Goal: Task Accomplishment & Management: Manage account settings

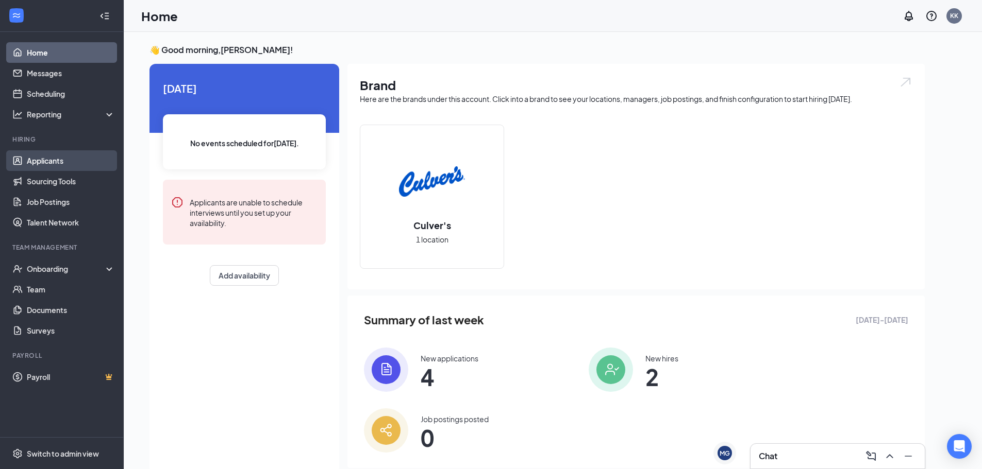
click at [78, 154] on link "Applicants" at bounding box center [71, 160] width 88 height 21
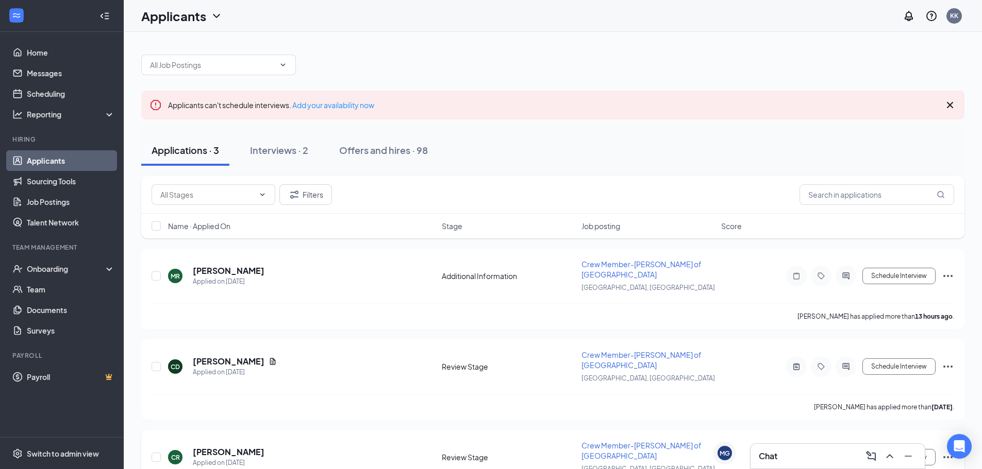
click at [845, 454] on icon "ActiveChat" at bounding box center [845, 457] width 7 height 7
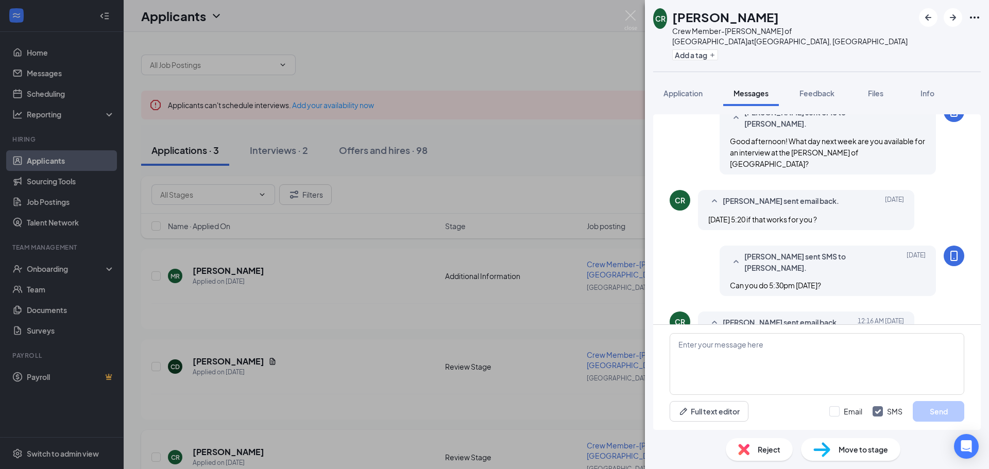
scroll to position [220, 0]
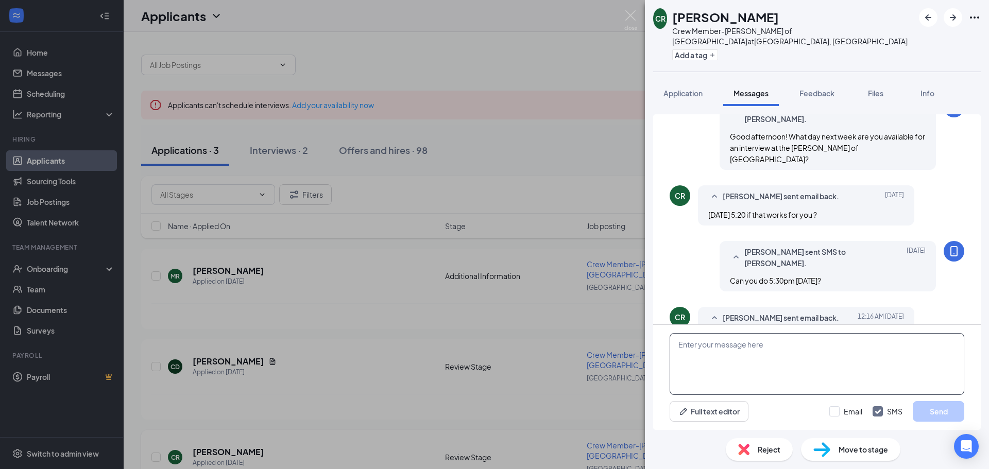
click at [723, 368] on textarea at bounding box center [817, 364] width 295 height 62
type textarea "That won't work. Can you do [DATE] at 10am?"
click at [952, 411] on button "Send" at bounding box center [939, 411] width 52 height 21
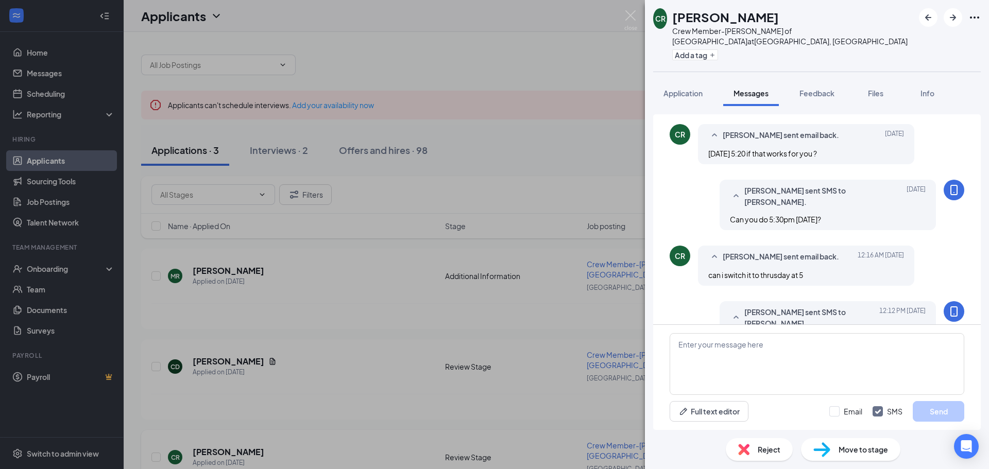
scroll to position [286, 0]
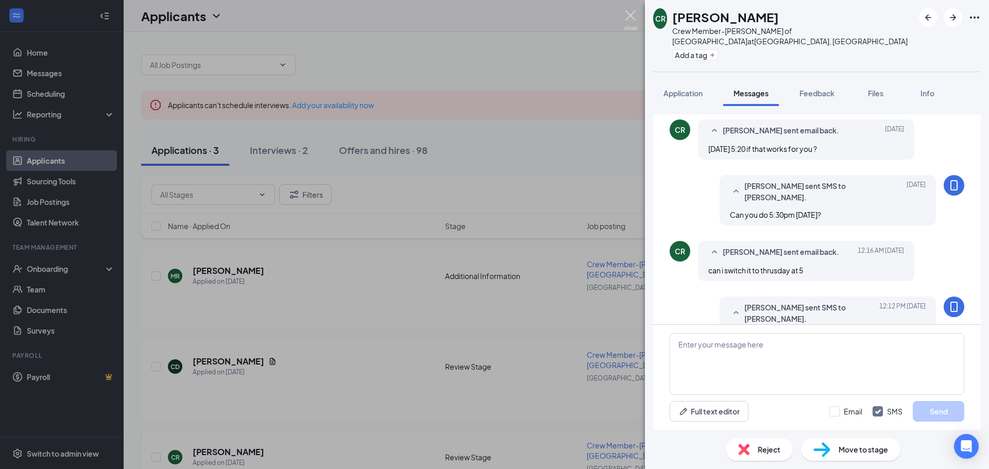
drag, startPoint x: 627, startPoint y: 17, endPoint x: 599, endPoint y: 37, distance: 34.0
click at [628, 18] on img at bounding box center [631, 20] width 13 height 20
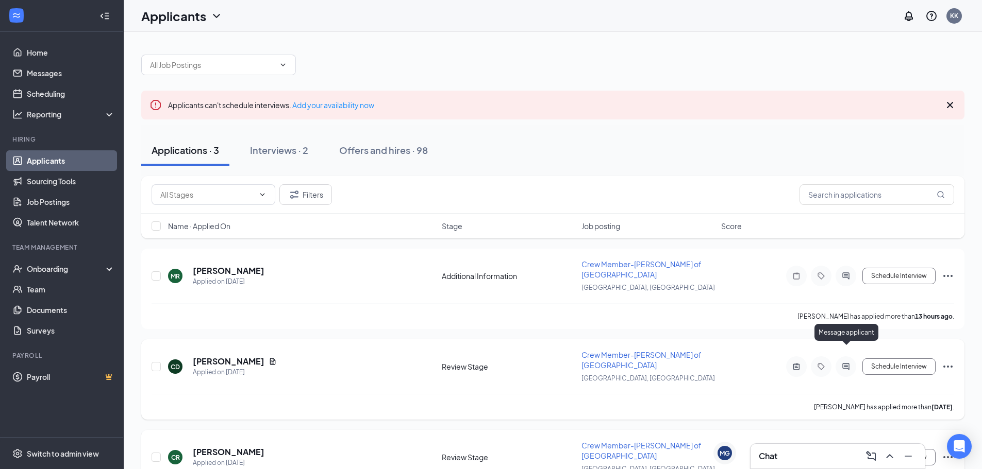
click at [851, 363] on icon "ActiveChat" at bounding box center [846, 367] width 12 height 8
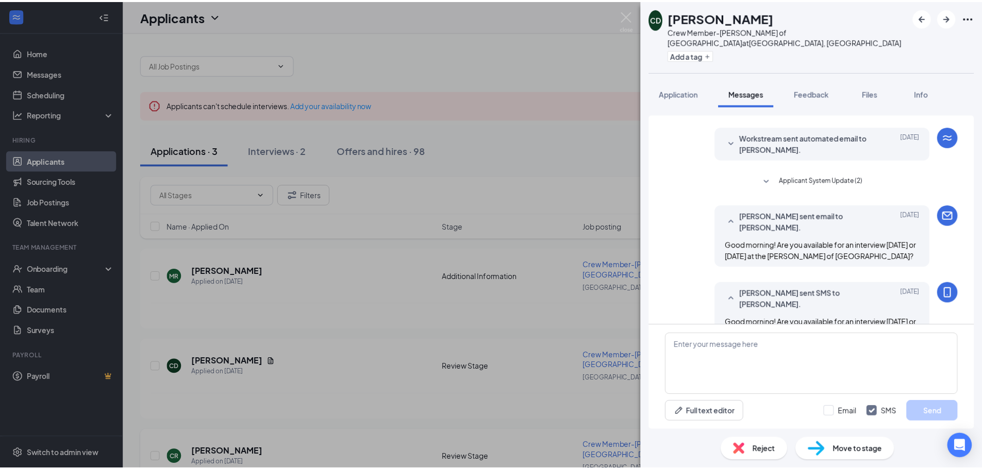
scroll to position [42, 0]
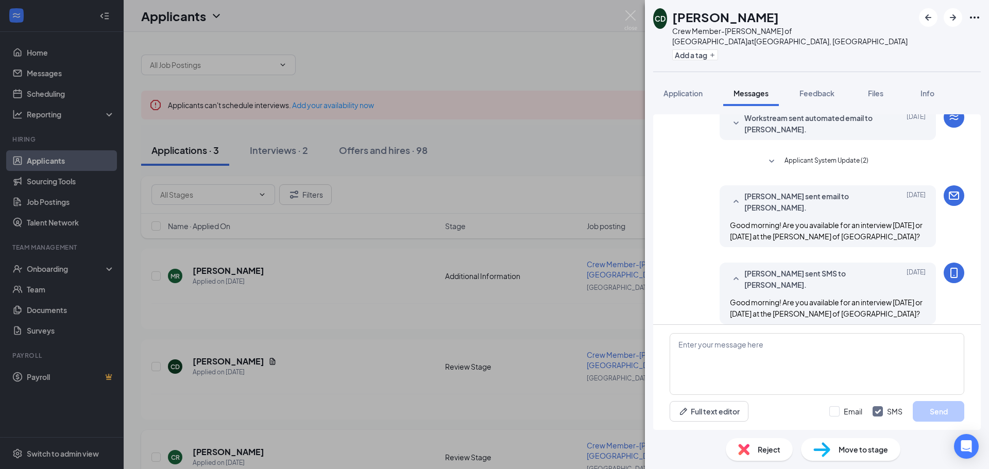
click at [631, 18] on img at bounding box center [631, 20] width 13 height 20
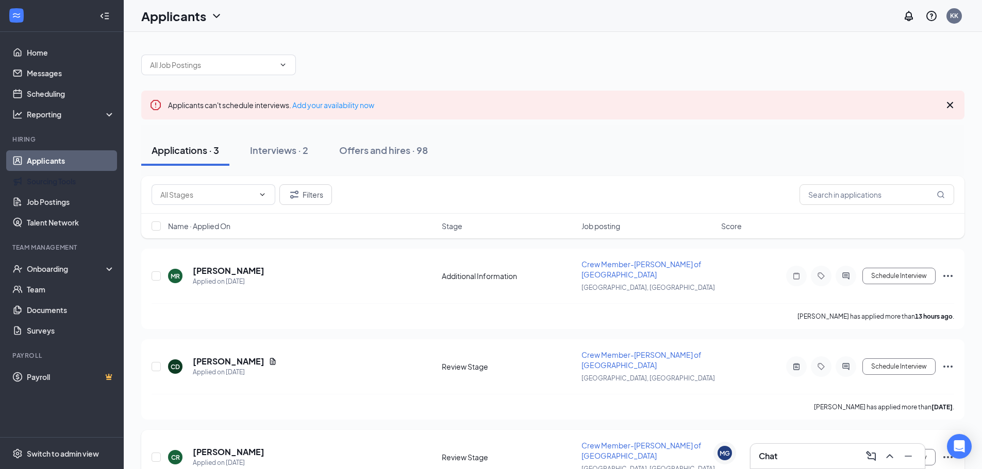
click at [76, 161] on link "Applicants" at bounding box center [71, 160] width 88 height 21
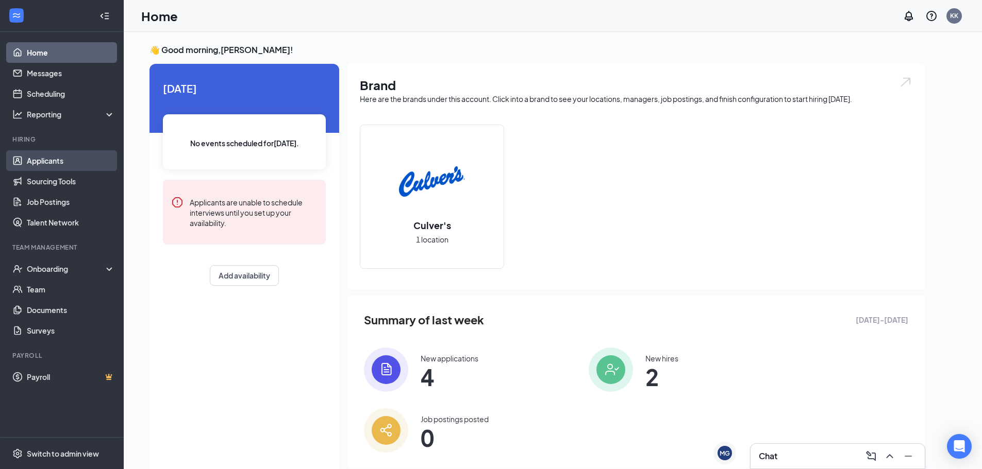
drag, startPoint x: 54, startPoint y: 162, endPoint x: 59, endPoint y: 157, distance: 6.9
click at [54, 162] on link "Applicants" at bounding box center [71, 160] width 88 height 21
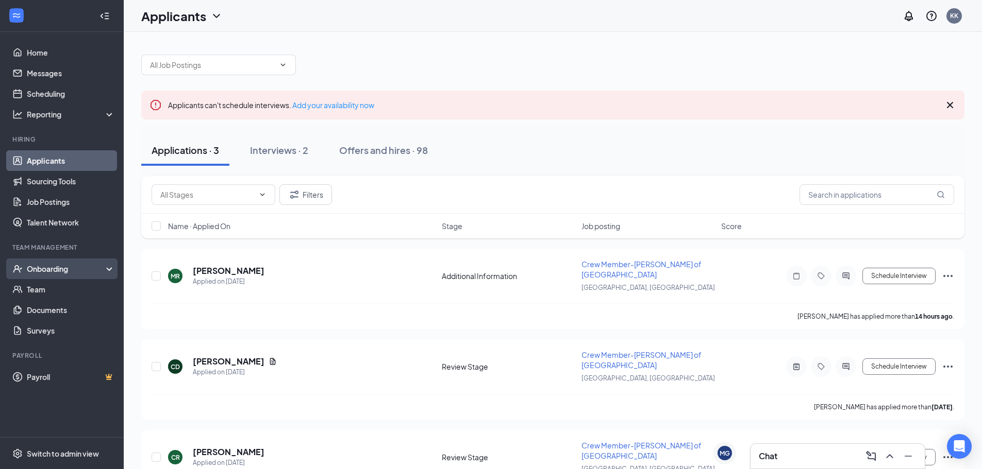
click at [65, 268] on div "Onboarding" at bounding box center [66, 269] width 79 height 10
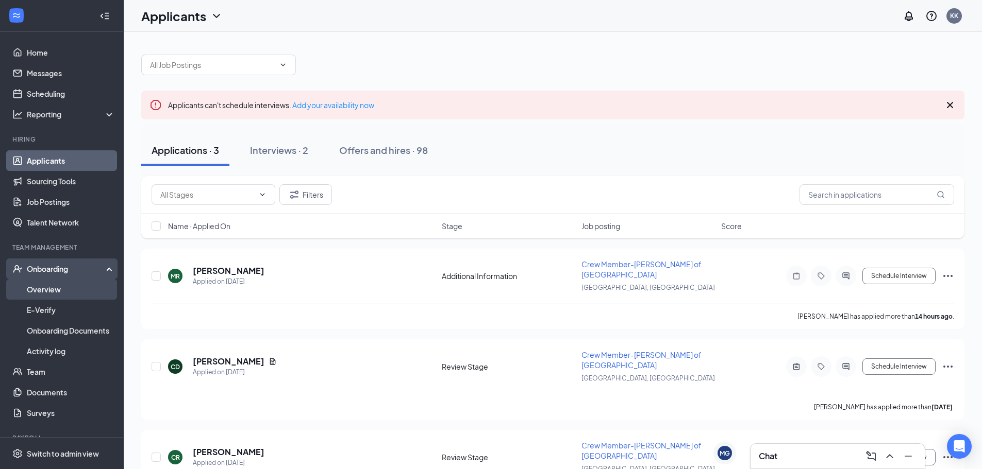
click at [56, 284] on link "Overview" at bounding box center [71, 289] width 88 height 21
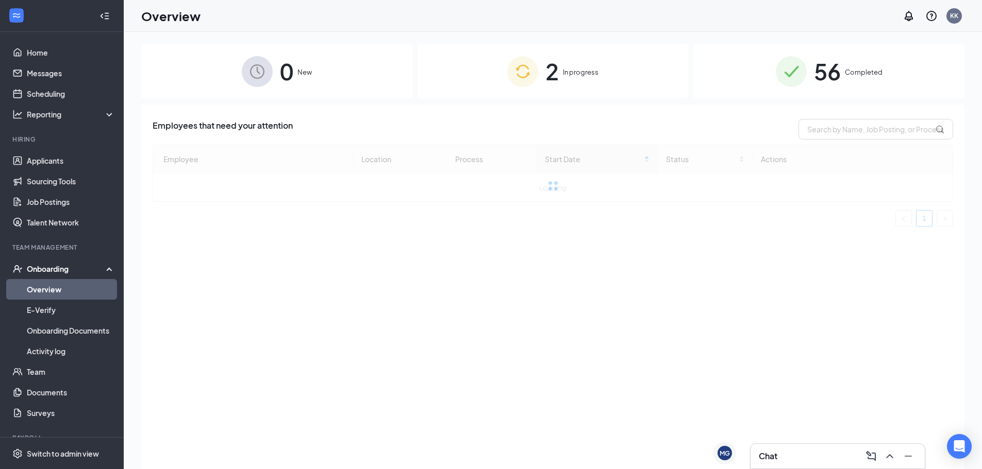
click at [744, 92] on div "56 Completed" at bounding box center [828, 71] width 271 height 54
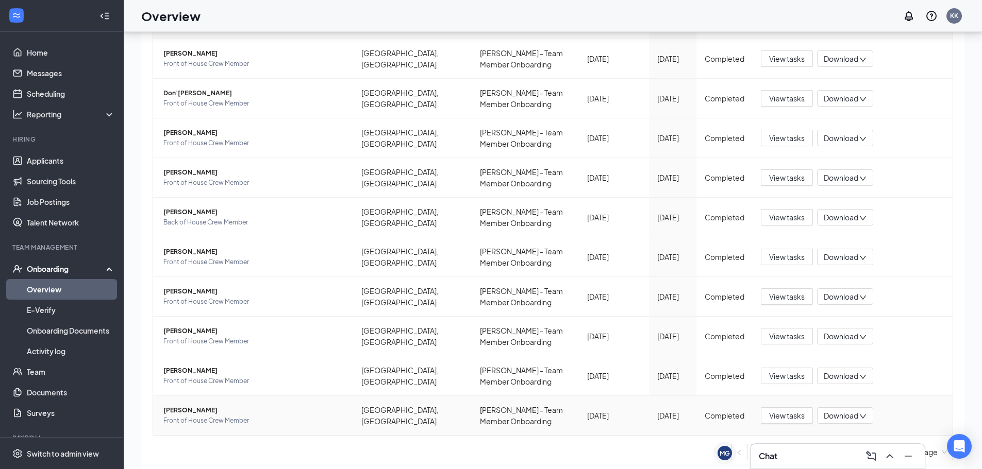
scroll to position [46, 0]
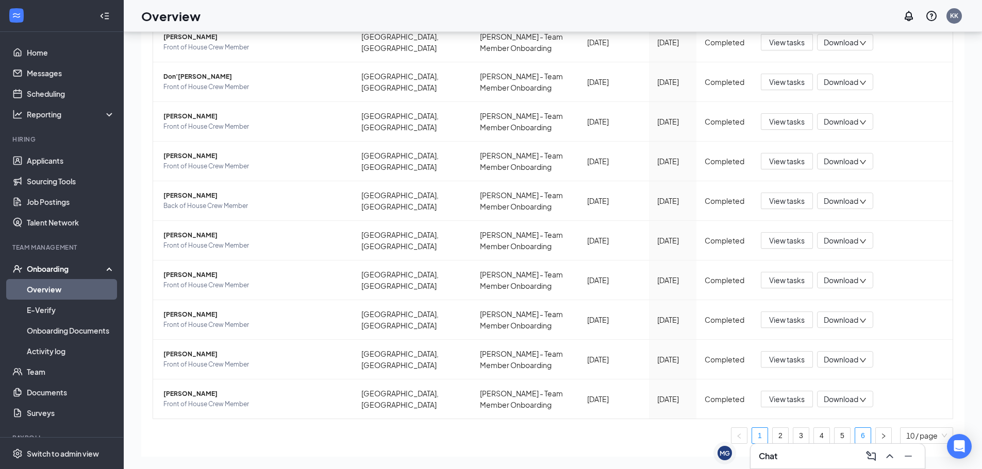
click at [855, 428] on link "6" at bounding box center [862, 435] width 15 height 15
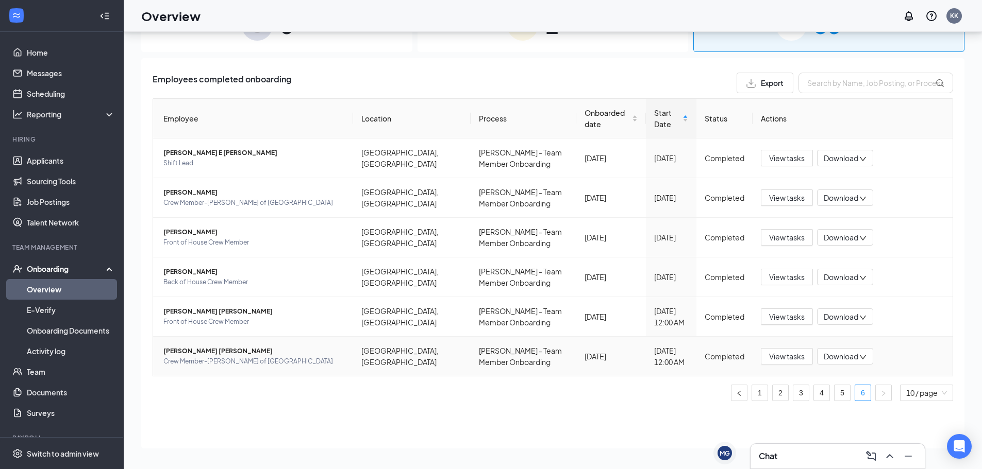
click at [204, 349] on span "Elizeth Morales Segundo" at bounding box center [253, 351] width 181 height 10
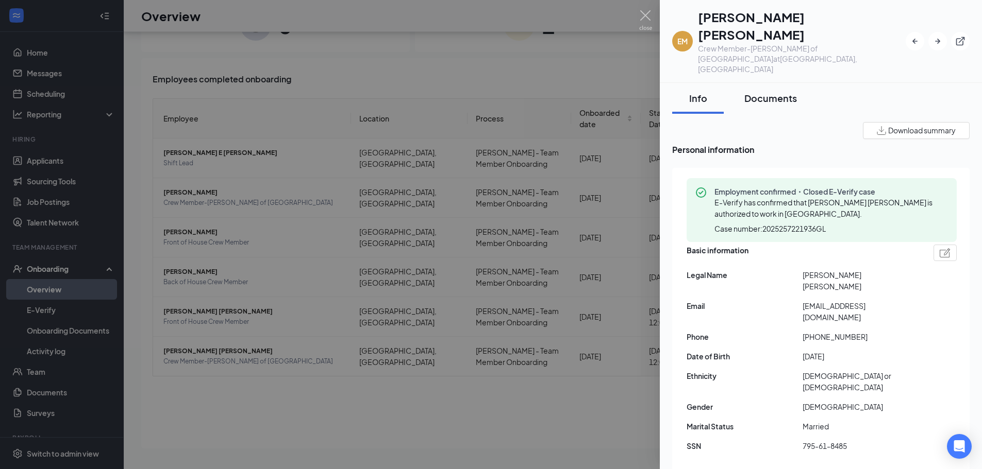
click at [778, 83] on button "Documents" at bounding box center [770, 98] width 73 height 31
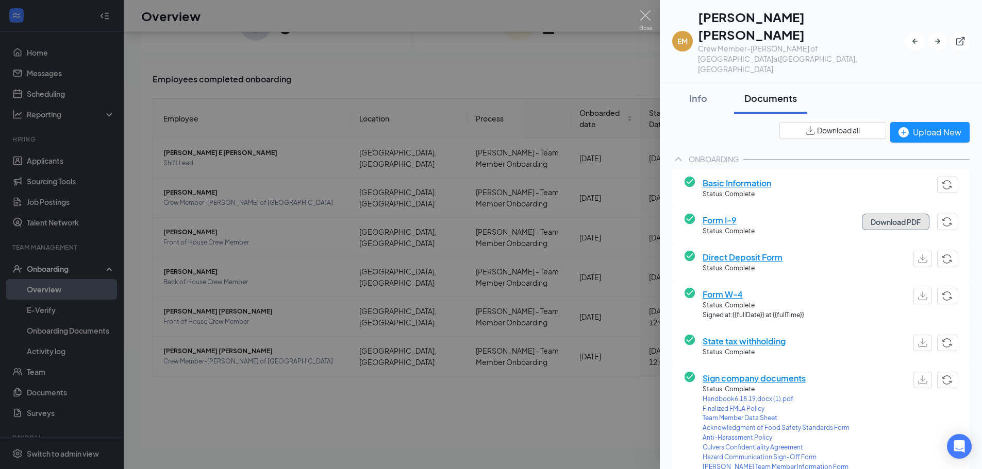
click at [893, 214] on button "Download PDF" at bounding box center [896, 222] width 68 height 16
click at [915, 251] on button "button" at bounding box center [922, 259] width 19 height 16
click at [918, 292] on img "button" at bounding box center [922, 296] width 9 height 9
click at [913, 335] on button "button" at bounding box center [922, 343] width 19 height 16
